Goal: Find specific page/section: Find specific page/section

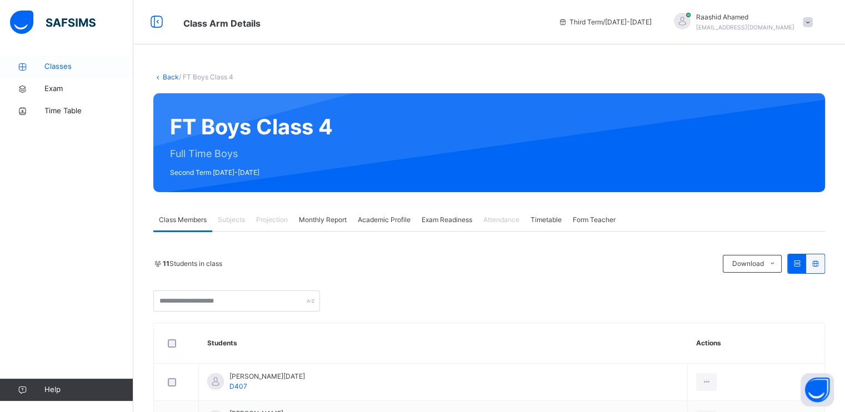
click at [78, 76] on link "Classes" at bounding box center [66, 67] width 133 height 22
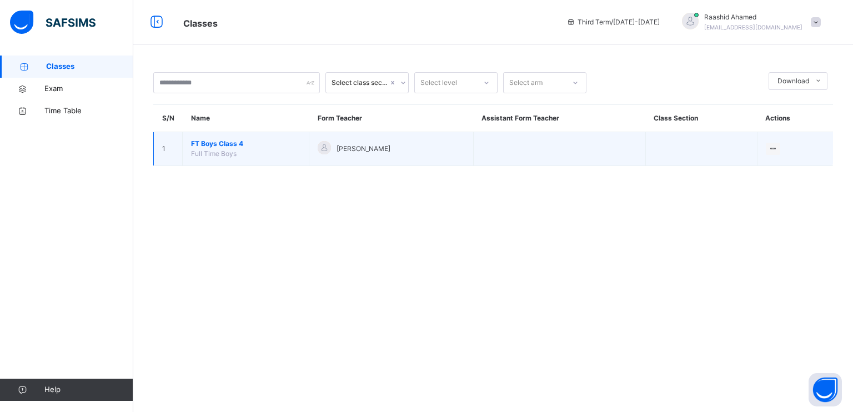
click at [237, 141] on span "FT Boys Class 4" at bounding box center [245, 144] width 109 height 10
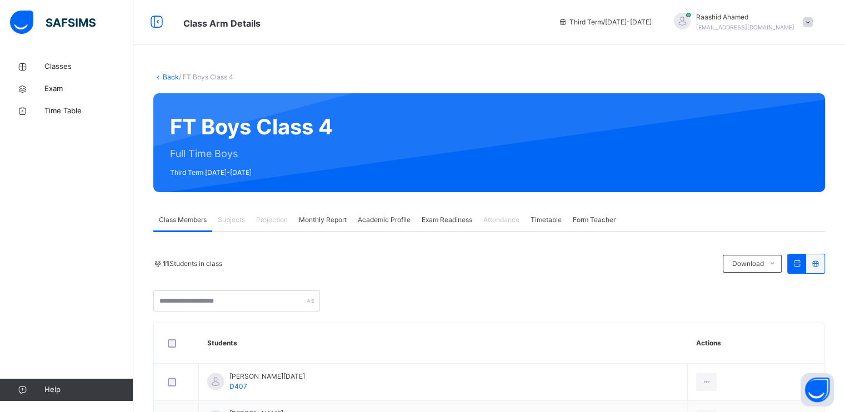
click at [276, 218] on span "Projection" at bounding box center [272, 220] width 32 height 10
